Goal: Task Accomplishment & Management: Use online tool/utility

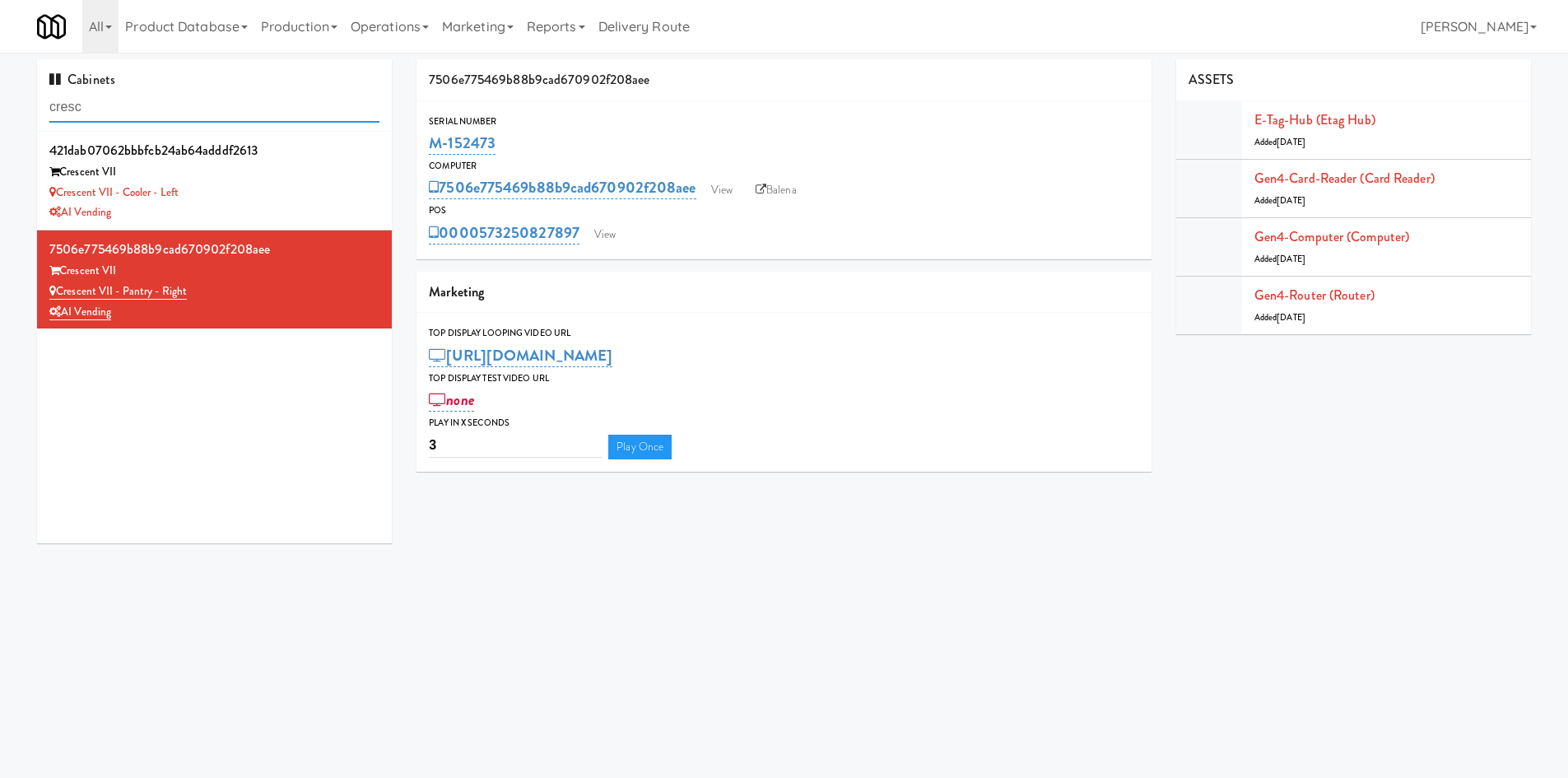
click at [169, 113] on input "cresc" at bounding box center [215, 106] width 330 height 30
type input "ai vending"
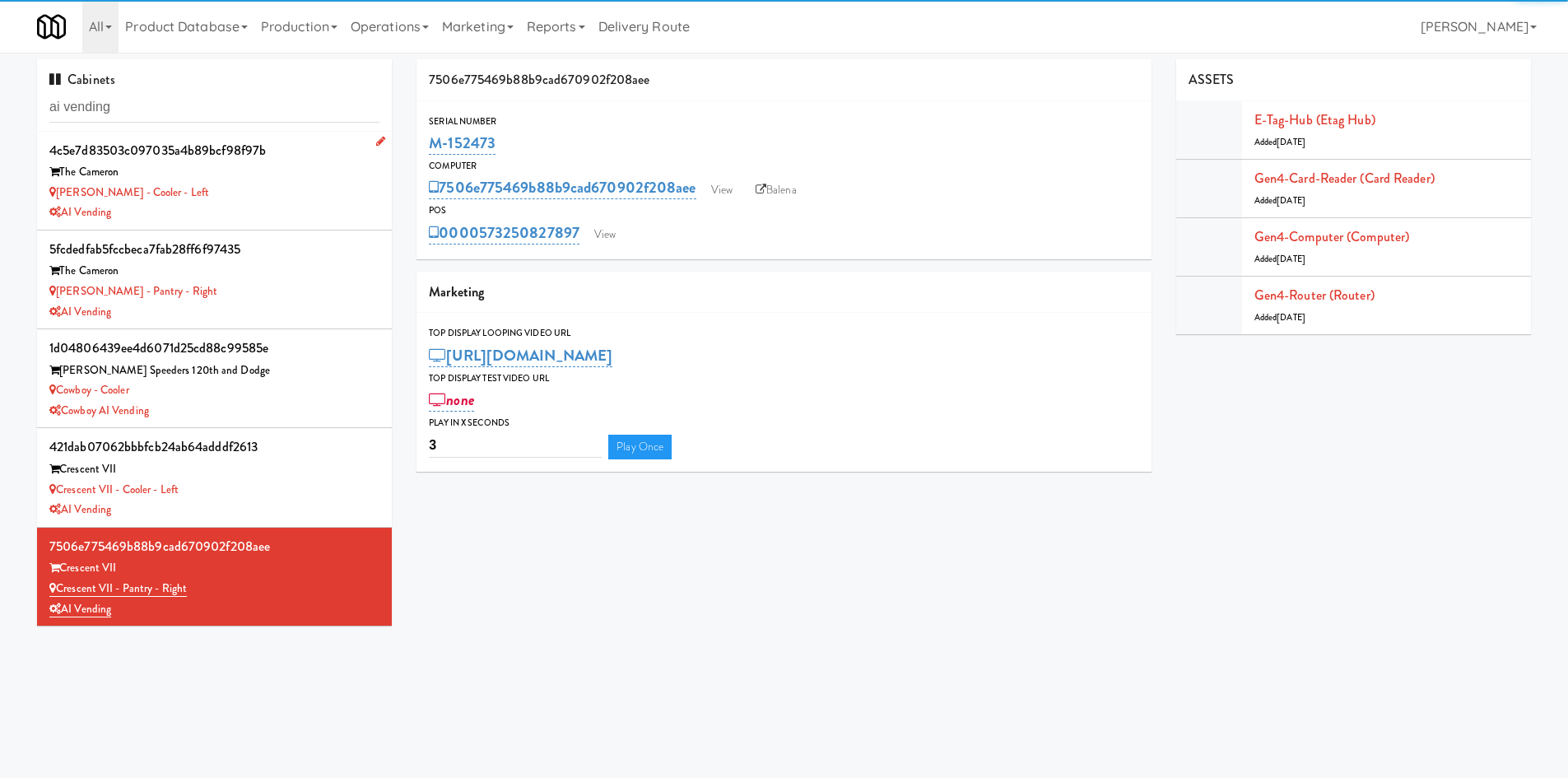
click at [291, 198] on div "[PERSON_NAME] - Cooler - Left" at bounding box center [215, 193] width 330 height 21
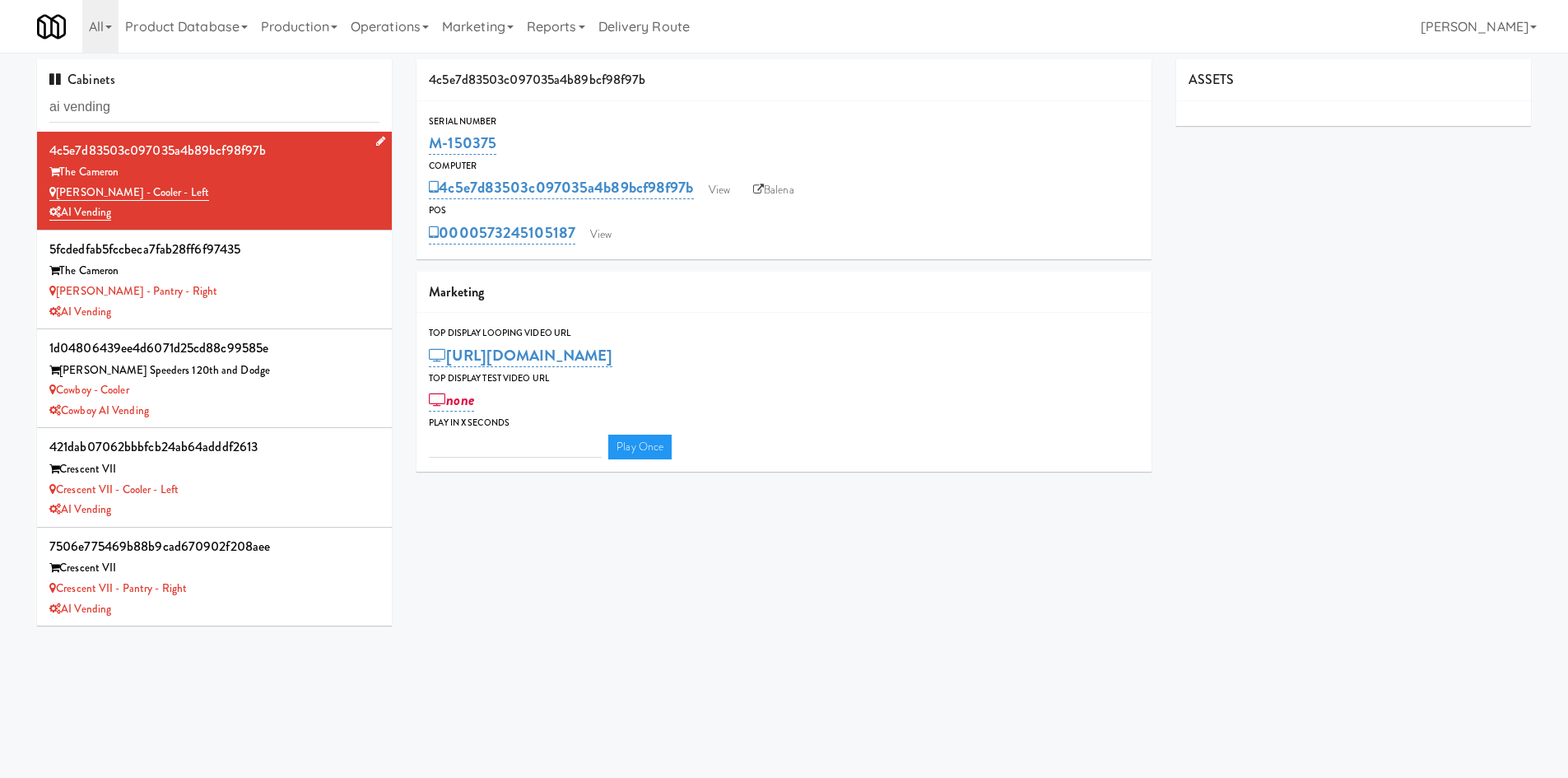
type input "3"
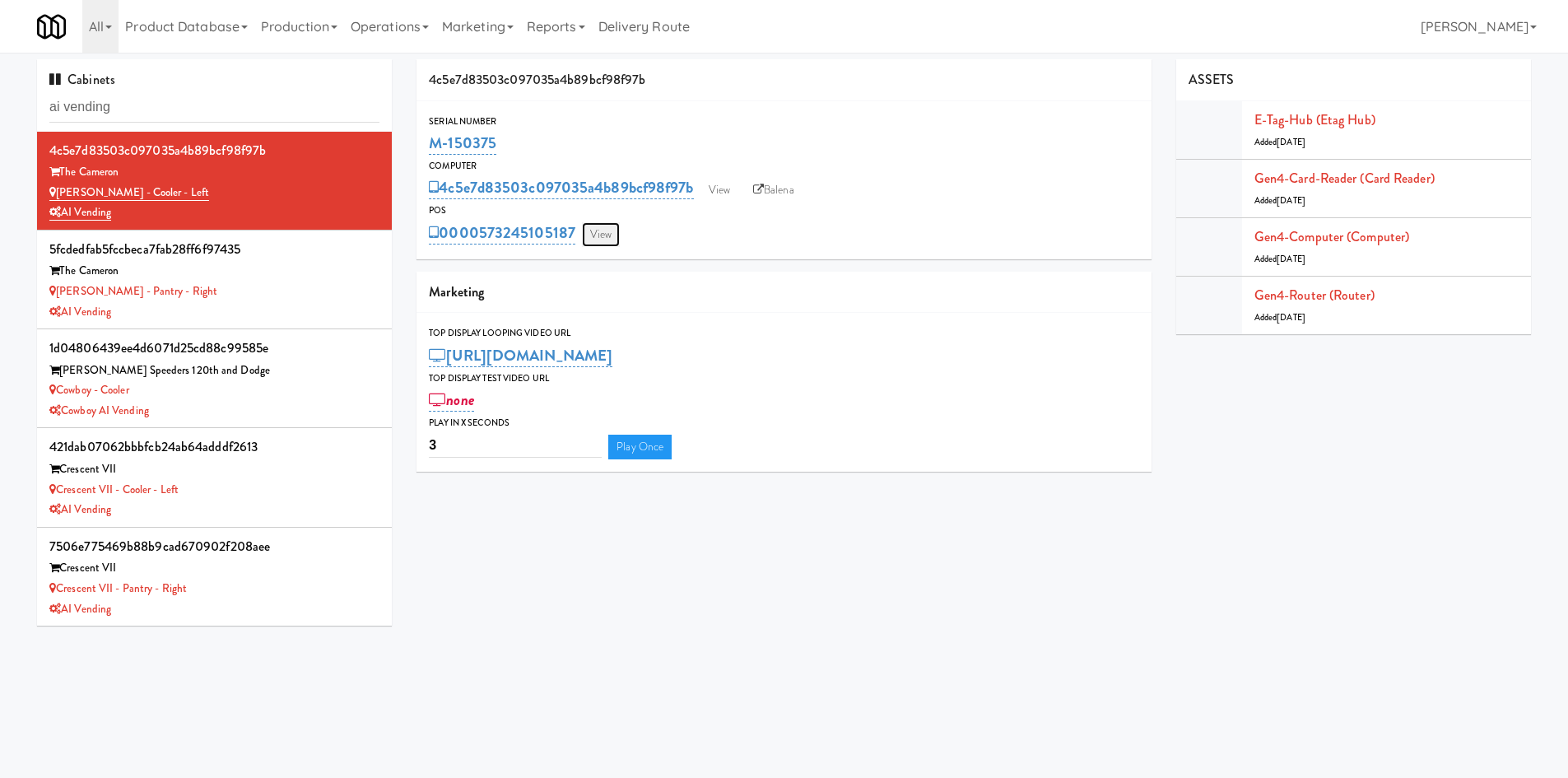
click at [605, 234] on link "View" at bounding box center [601, 234] width 38 height 25
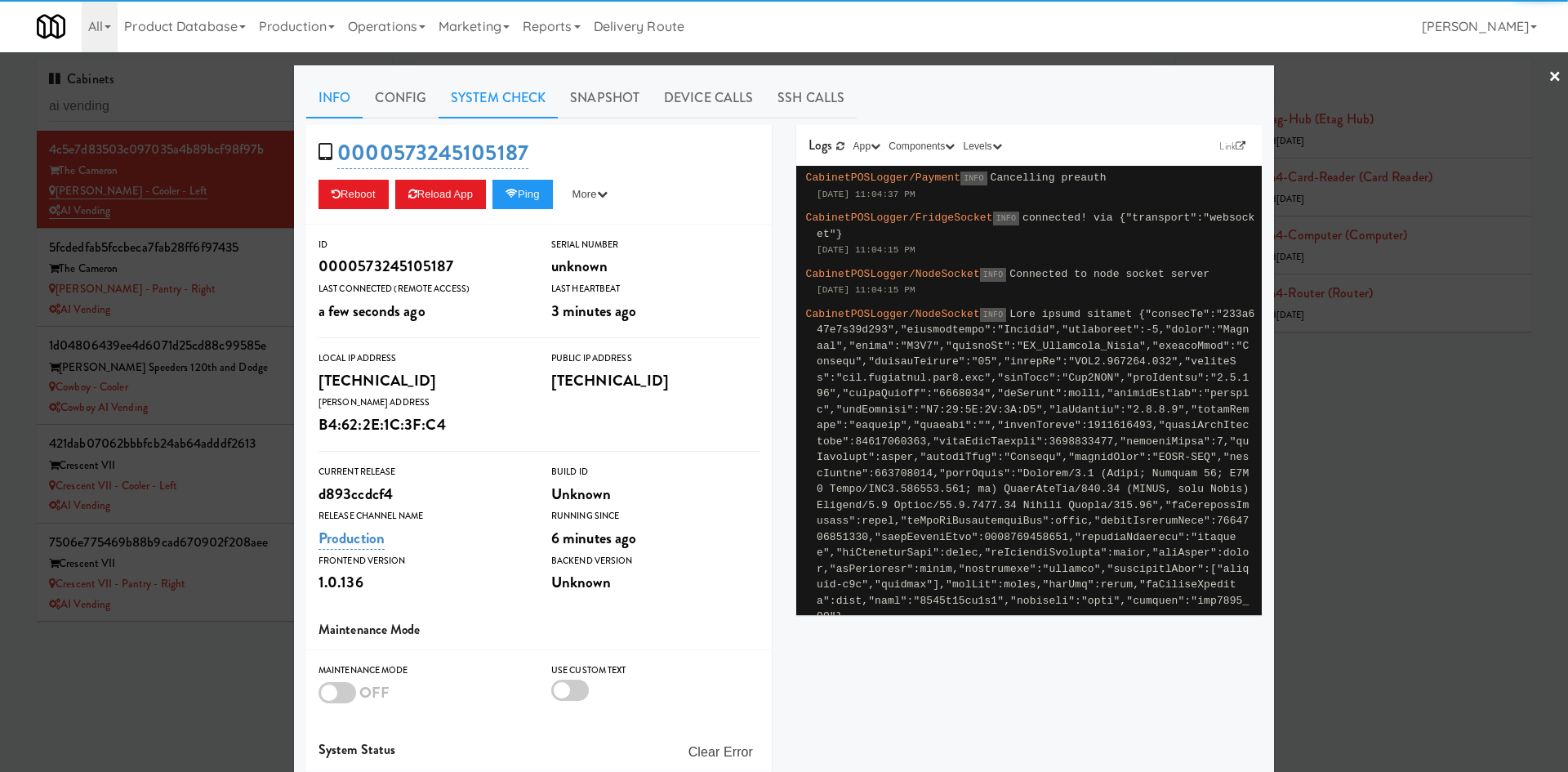
click at [503, 97] on link "System Check" at bounding box center [499, 98] width 119 height 41
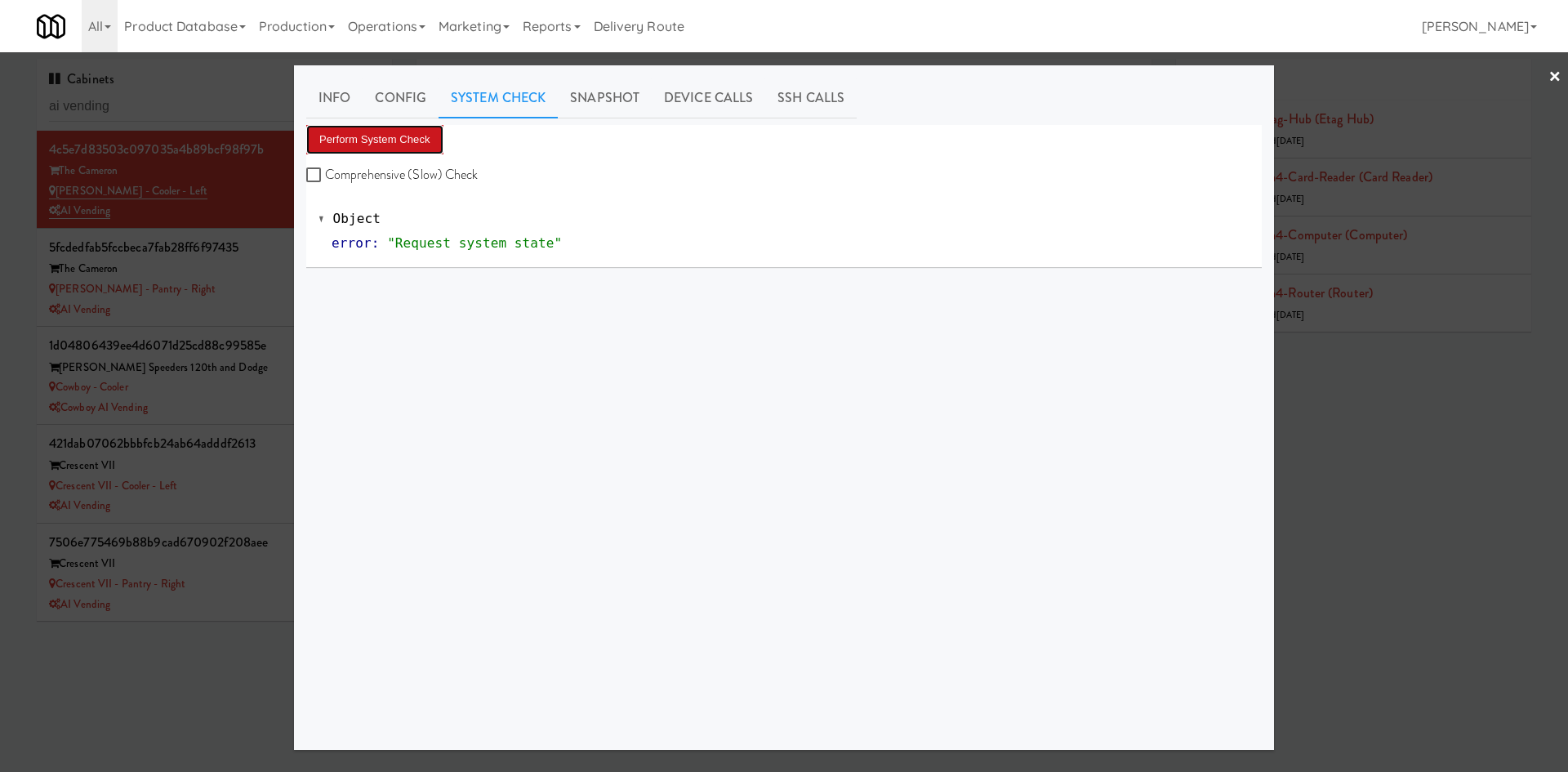
click at [378, 142] on button "Perform System Check" at bounding box center [374, 140] width 137 height 30
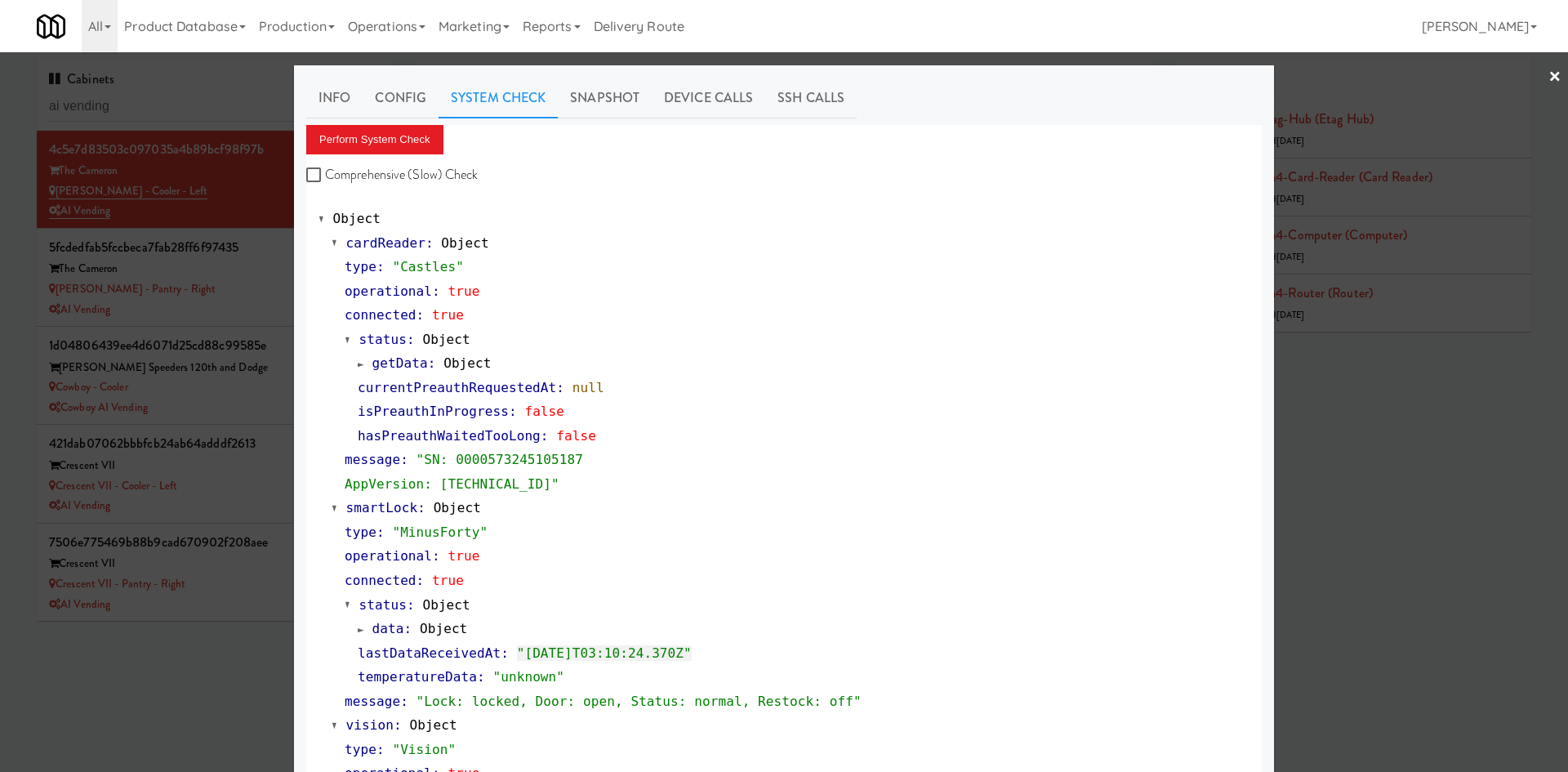
scroll to position [1, 0]
click at [267, 313] on div at bounding box center [784, 386] width 1568 height 772
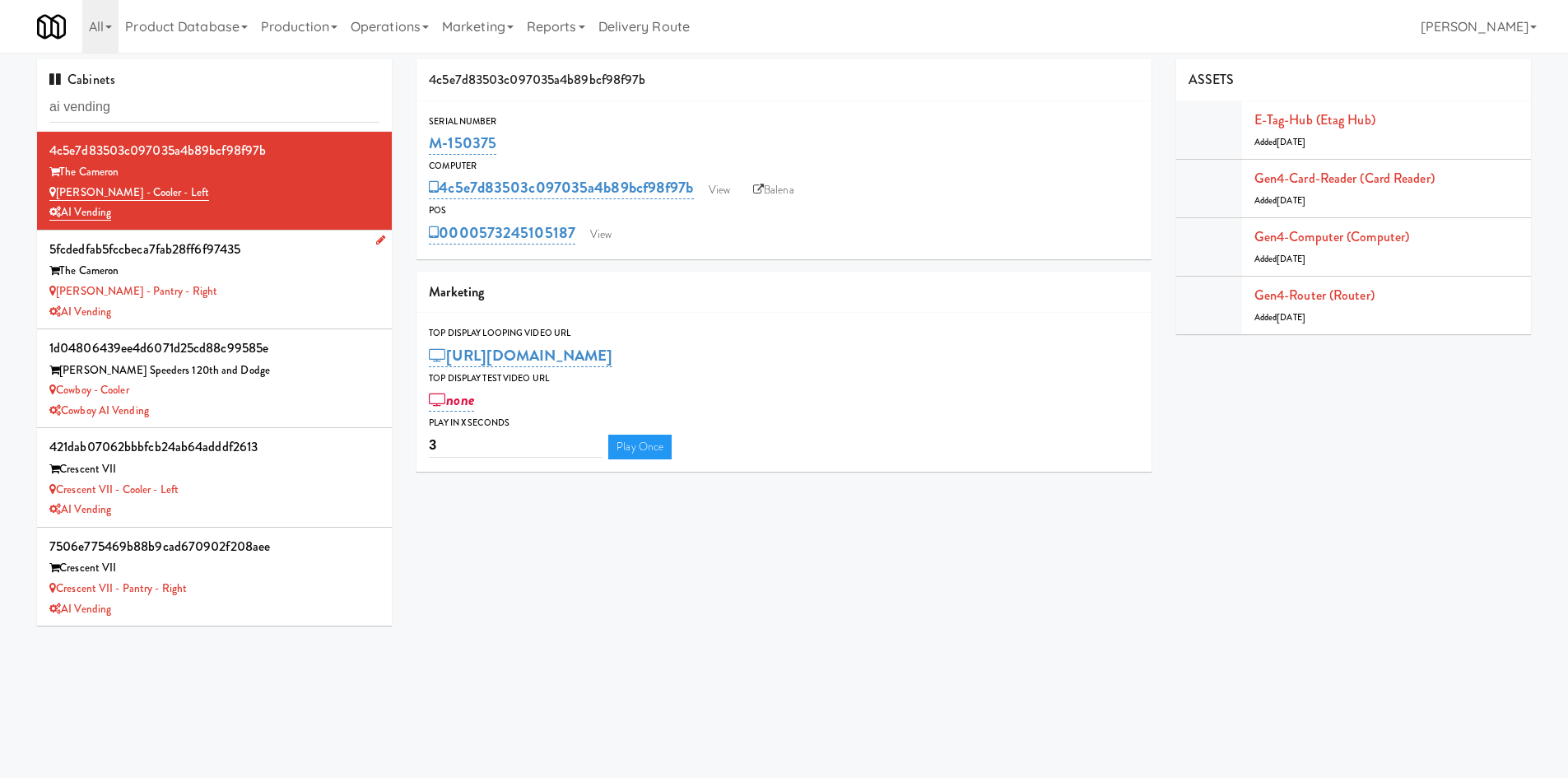
click at [287, 282] on div "[PERSON_NAME] - Pantry - Right" at bounding box center [215, 292] width 330 height 21
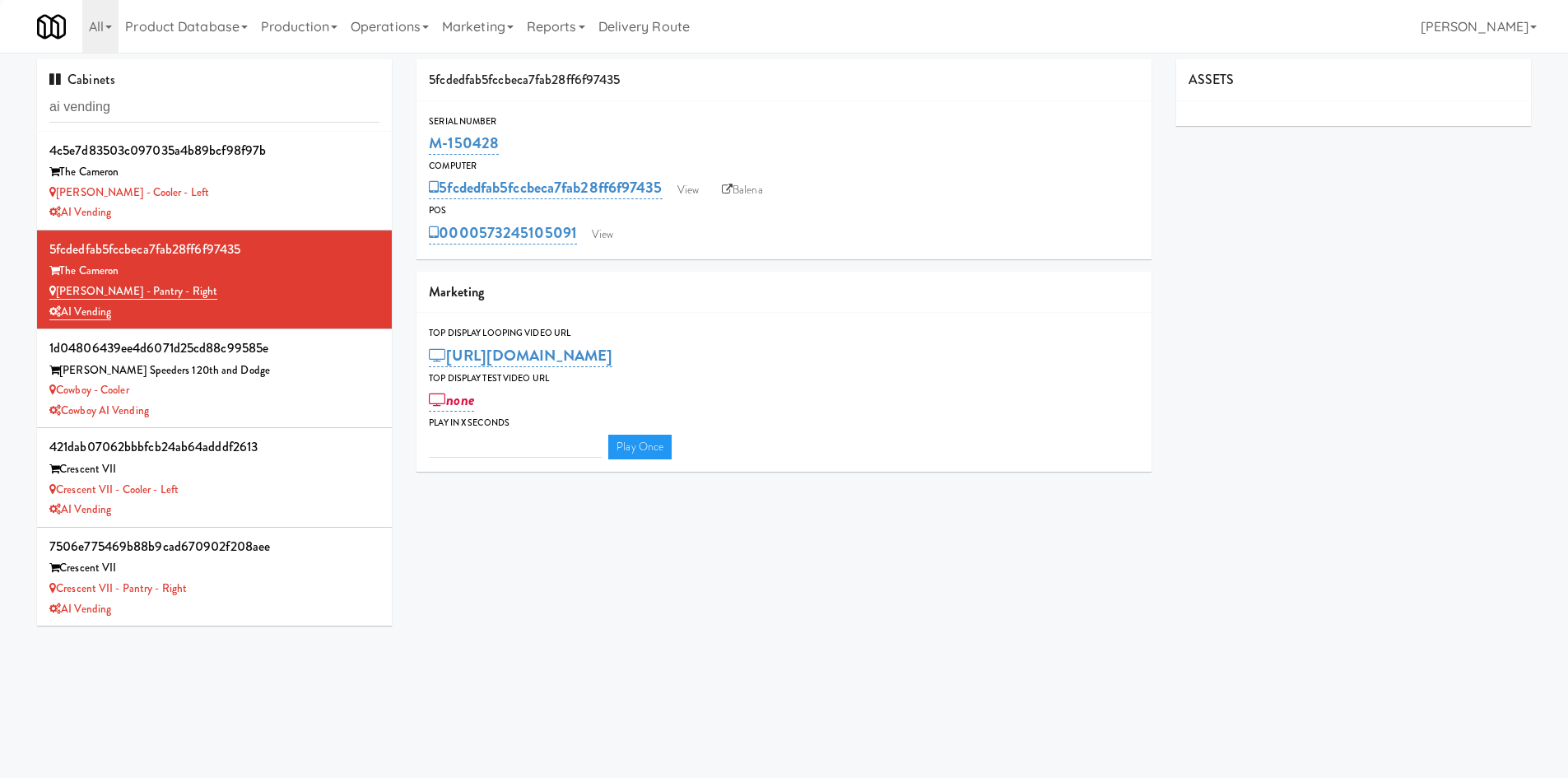
type input "3"
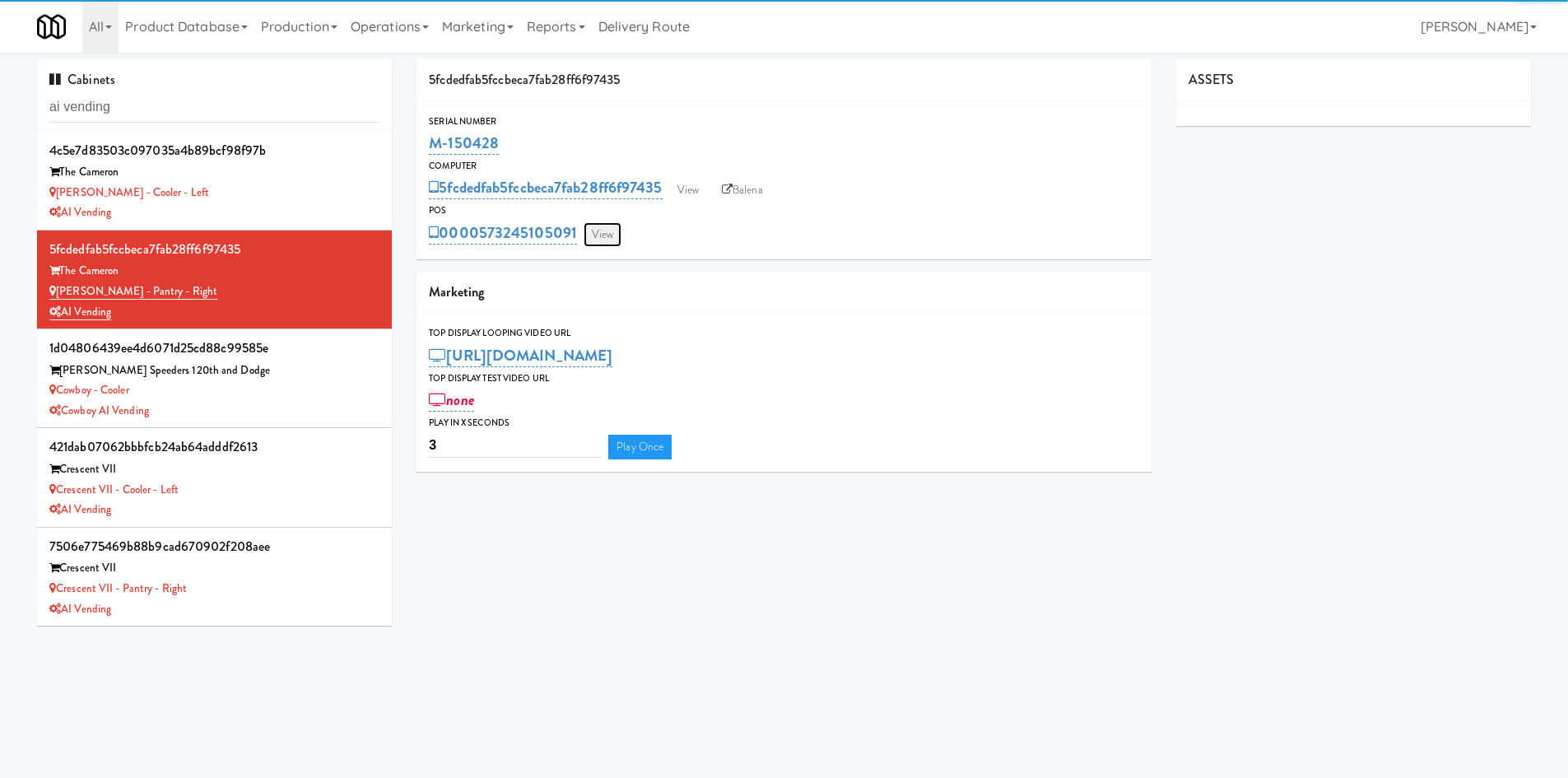
click at [605, 234] on link "View" at bounding box center [603, 234] width 38 height 25
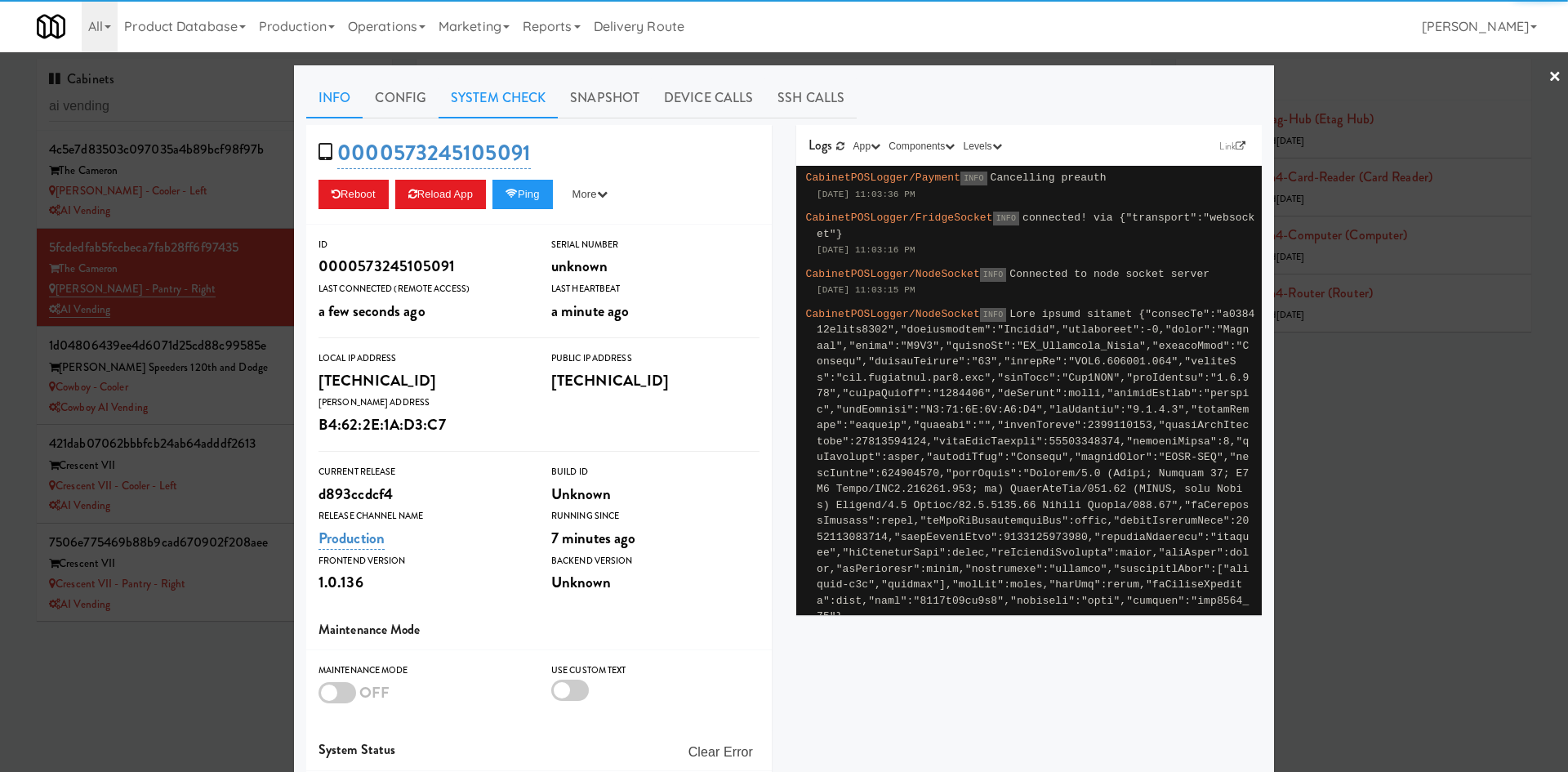
click at [507, 107] on link "System Check" at bounding box center [499, 98] width 119 height 41
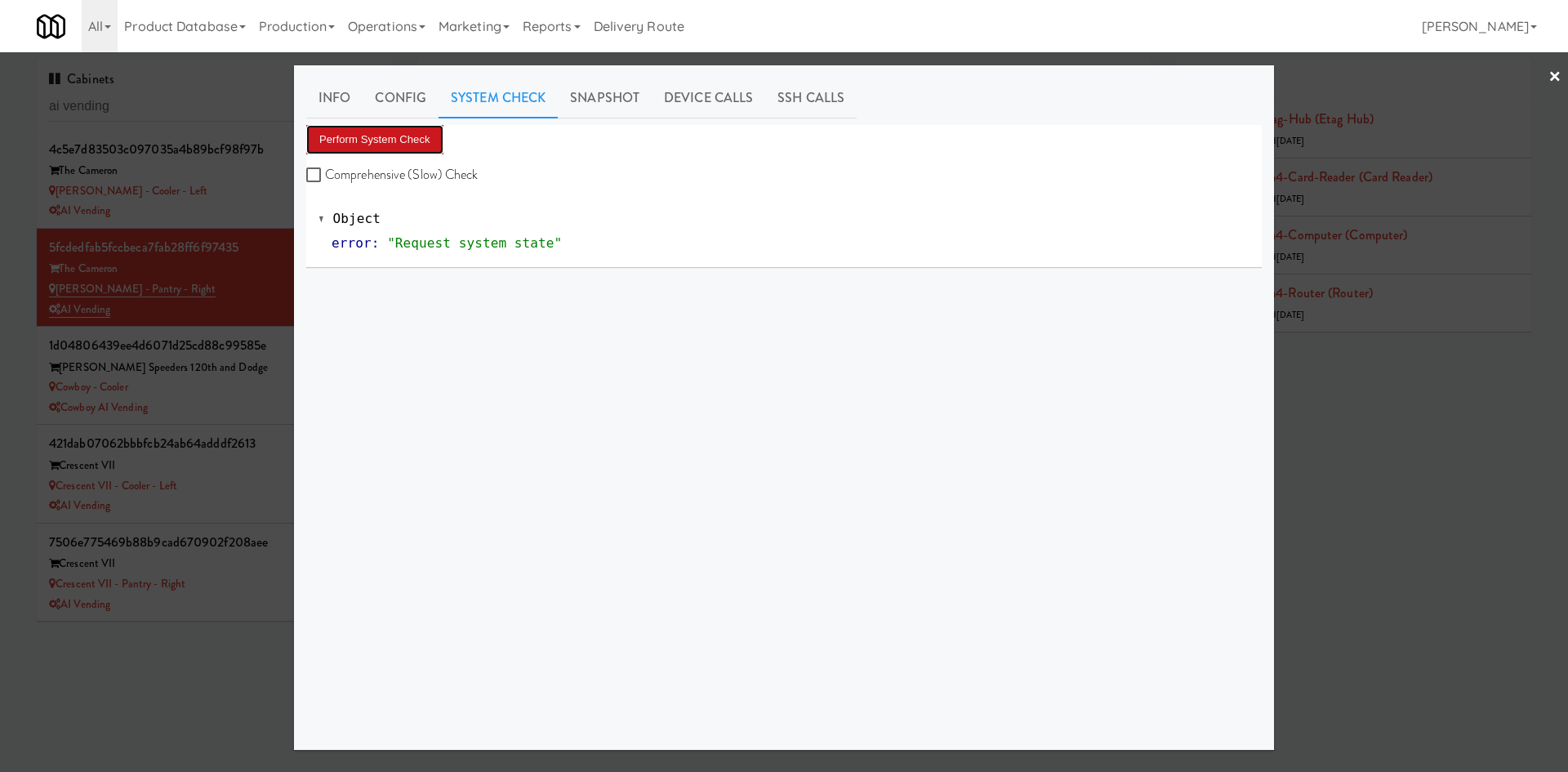
click at [383, 147] on button "Perform System Check" at bounding box center [374, 140] width 137 height 30
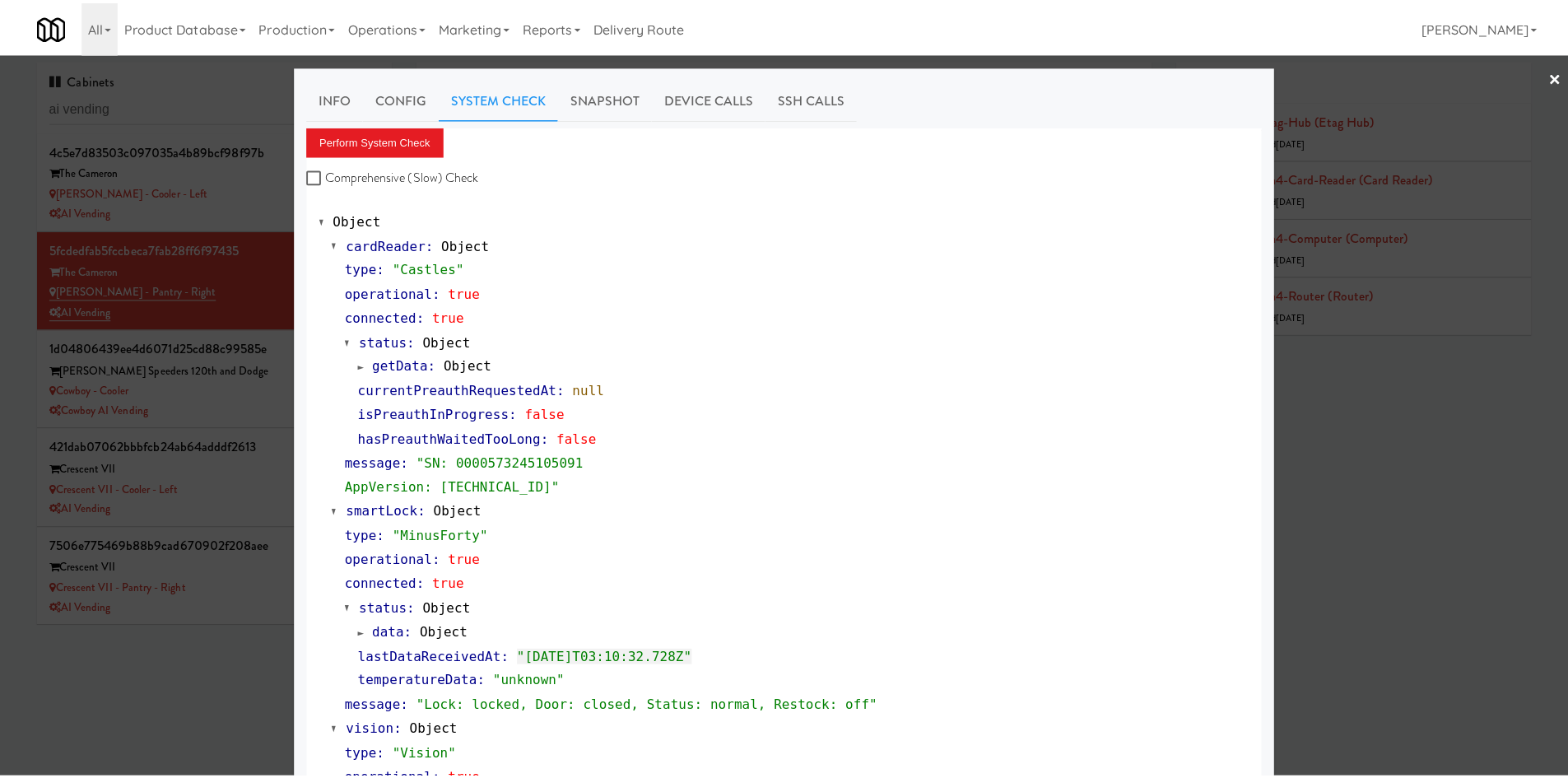
scroll to position [525, 0]
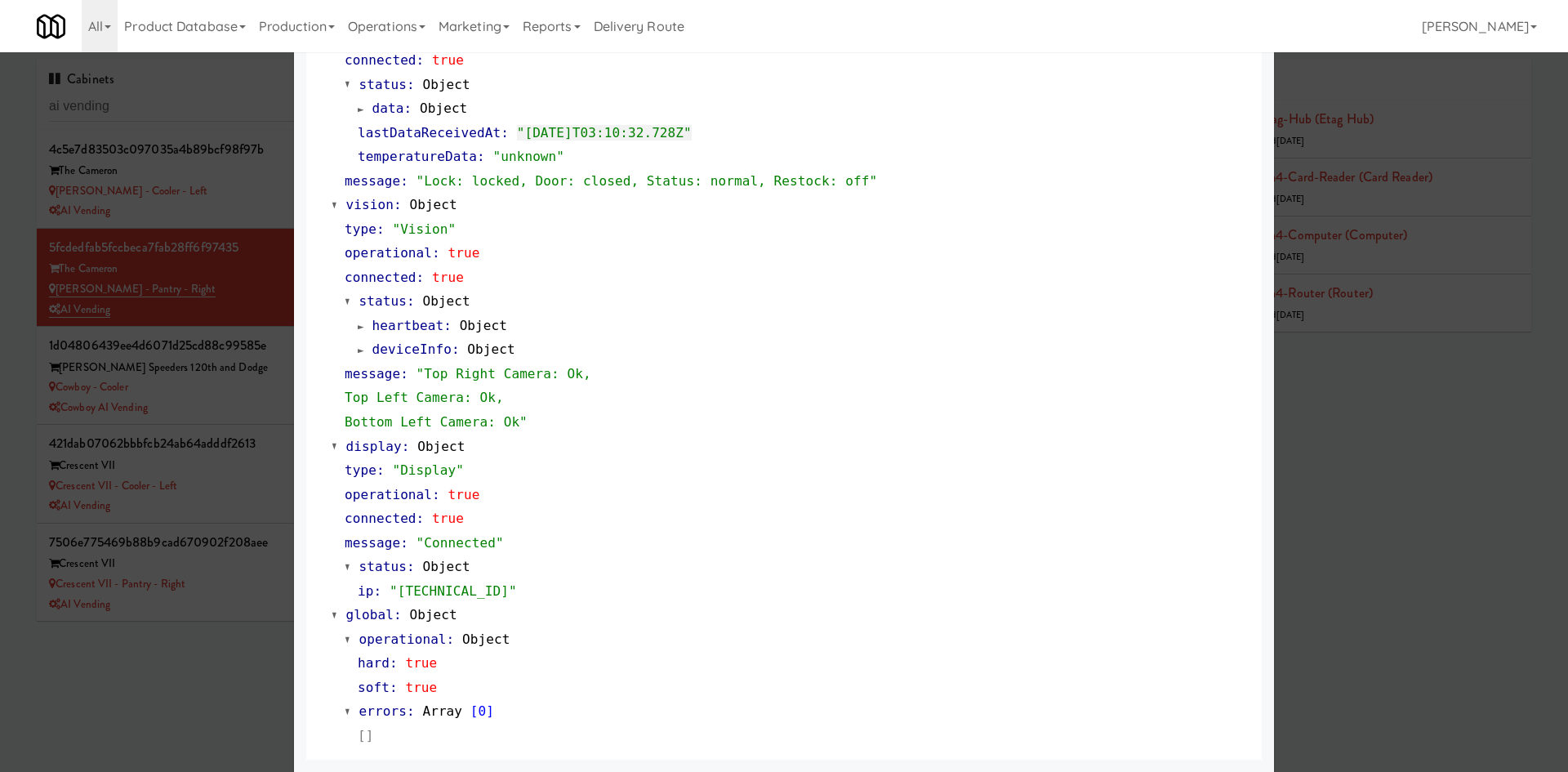
click at [1404, 576] on div at bounding box center [784, 386] width 1568 height 772
